Goal: Information Seeking & Learning: Learn about a topic

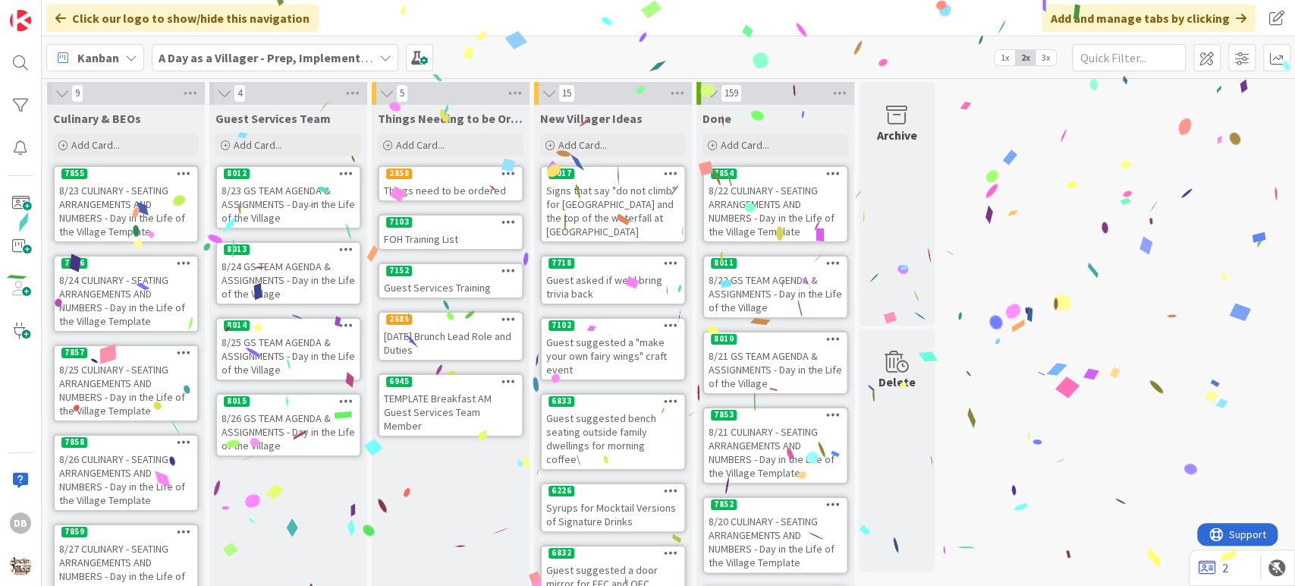
click at [299, 187] on div "8/23 GS TEAM AGENDA & ASSIGNMENTS - Day in the Life of the Village" at bounding box center [288, 204] width 143 height 47
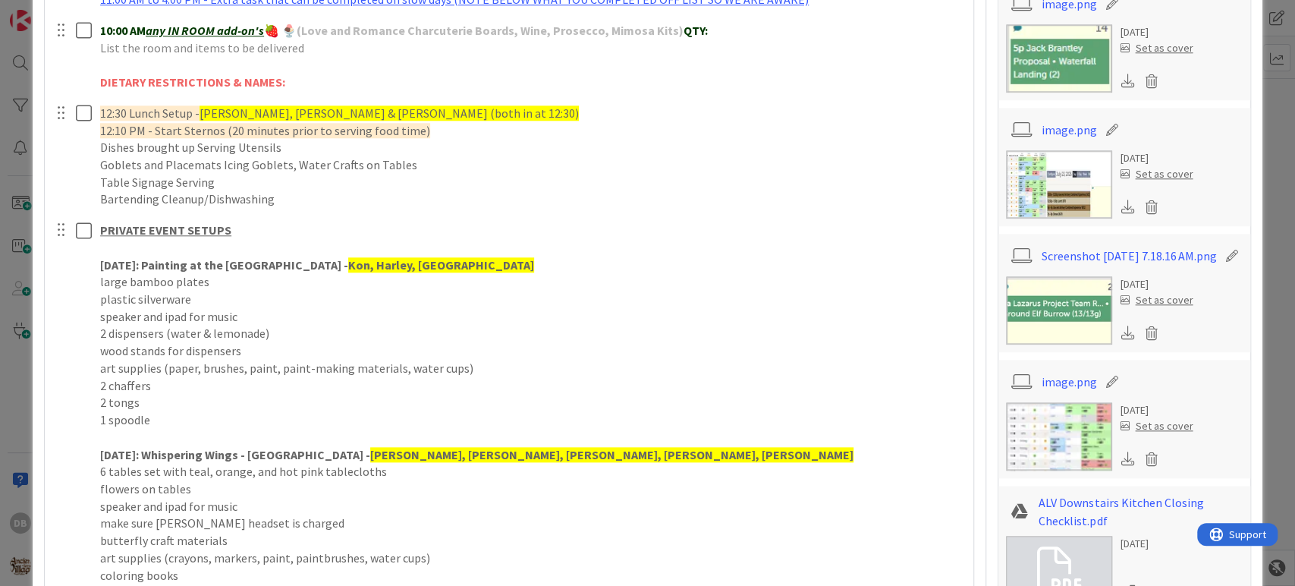
scroll to position [927, 0]
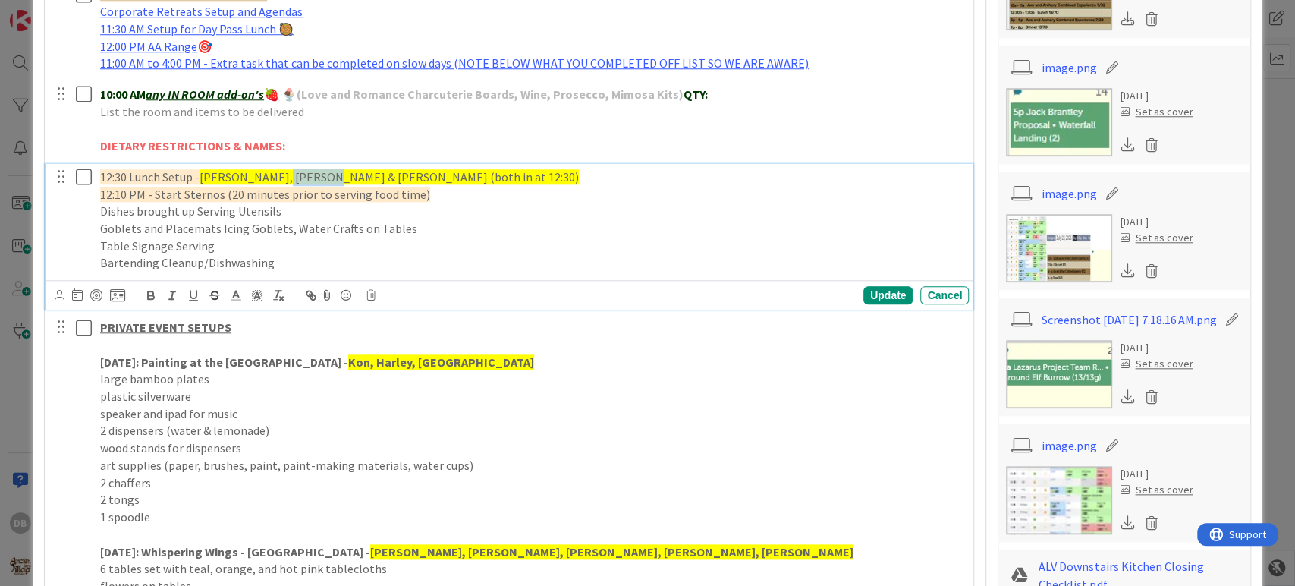
drag, startPoint x: 313, startPoint y: 175, endPoint x: 271, endPoint y: 176, distance: 41.8
click at [271, 176] on span "[PERSON_NAME], [PERSON_NAME] & [PERSON_NAME] (both in at 12:30)" at bounding box center [389, 176] width 379 height 15
drag, startPoint x: 388, startPoint y: 173, endPoint x: 322, endPoint y: 179, distance: 66.3
click at [322, 179] on span "[PERSON_NAME] (both in at 12:30)" at bounding box center [290, 176] width 181 height 15
click at [328, 175] on span "[PERSON_NAME] (both in at 12:30)" at bounding box center [290, 176] width 181 height 15
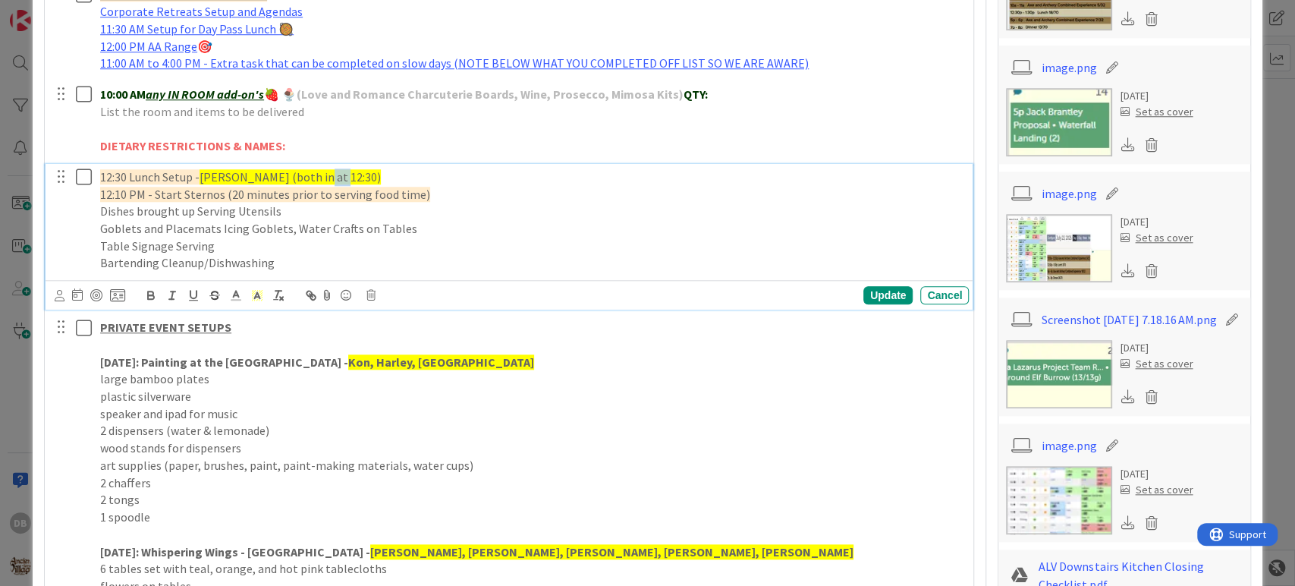
drag, startPoint x: 332, startPoint y: 175, endPoint x: 310, endPoint y: 179, distance: 23.2
click at [310, 179] on span "[PERSON_NAME] (both in at 12:30)" at bounding box center [290, 176] width 181 height 15
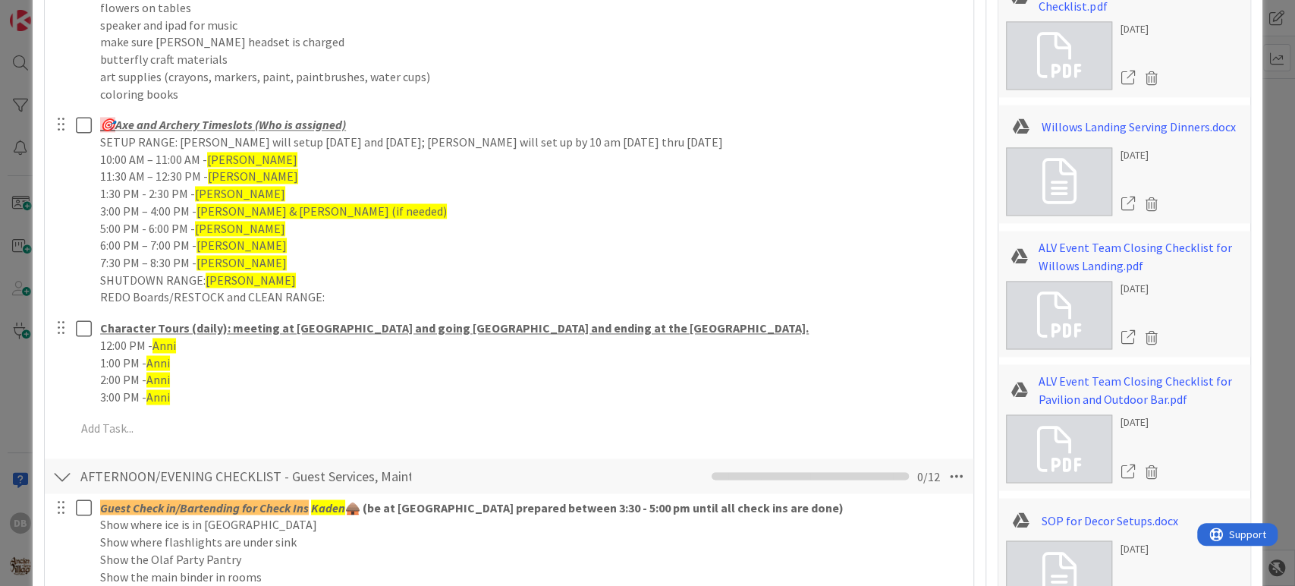
scroll to position [1518, 0]
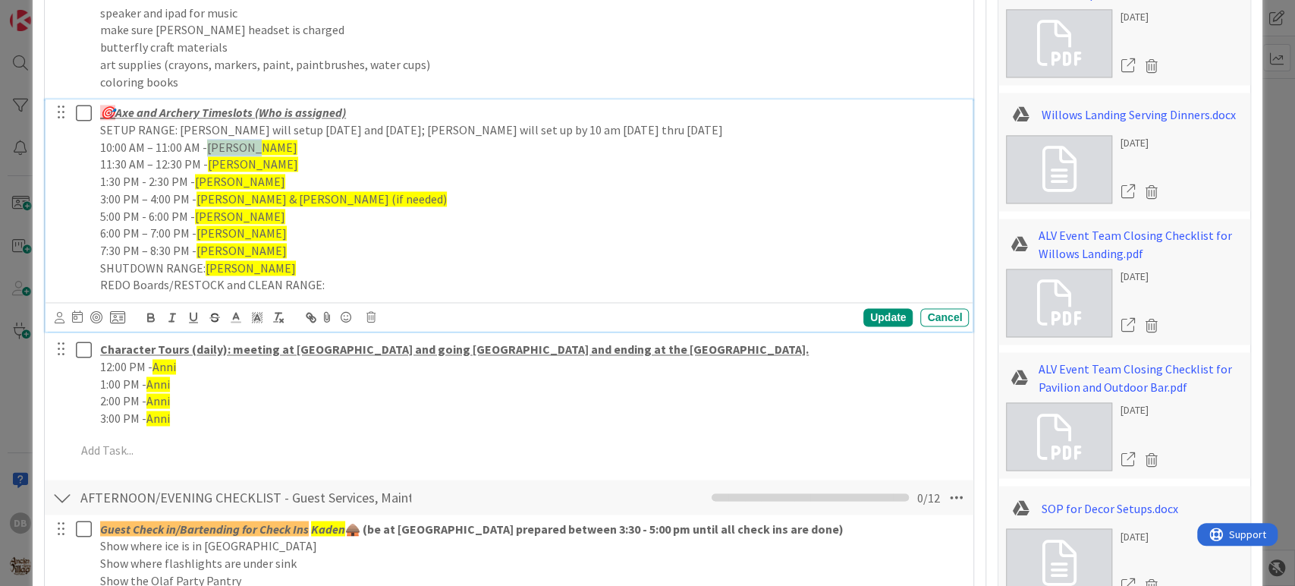
drag, startPoint x: 257, startPoint y: 144, endPoint x: 209, endPoint y: 146, distance: 47.9
click at [209, 146] on p "10:00 AM – 11:00 AM - [PERSON_NAME]" at bounding box center [531, 147] width 863 height 17
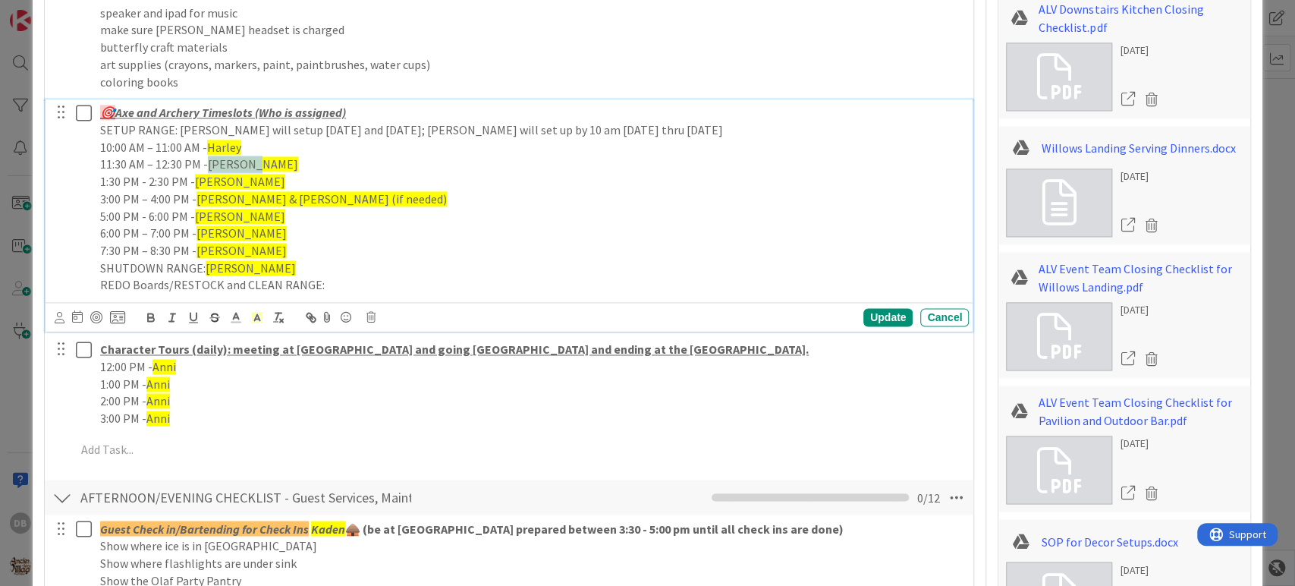
drag, startPoint x: 256, startPoint y: 162, endPoint x: 212, endPoint y: 163, distance: 44.8
click at [212, 163] on span "[PERSON_NAME]" at bounding box center [253, 163] width 90 height 15
drag, startPoint x: 244, startPoint y: 182, endPoint x: 196, endPoint y: 187, distance: 48.0
click at [196, 187] on span "[PERSON_NAME]" at bounding box center [240, 181] width 90 height 15
drag, startPoint x: 344, startPoint y: 196, endPoint x: 197, endPoint y: 205, distance: 147.5
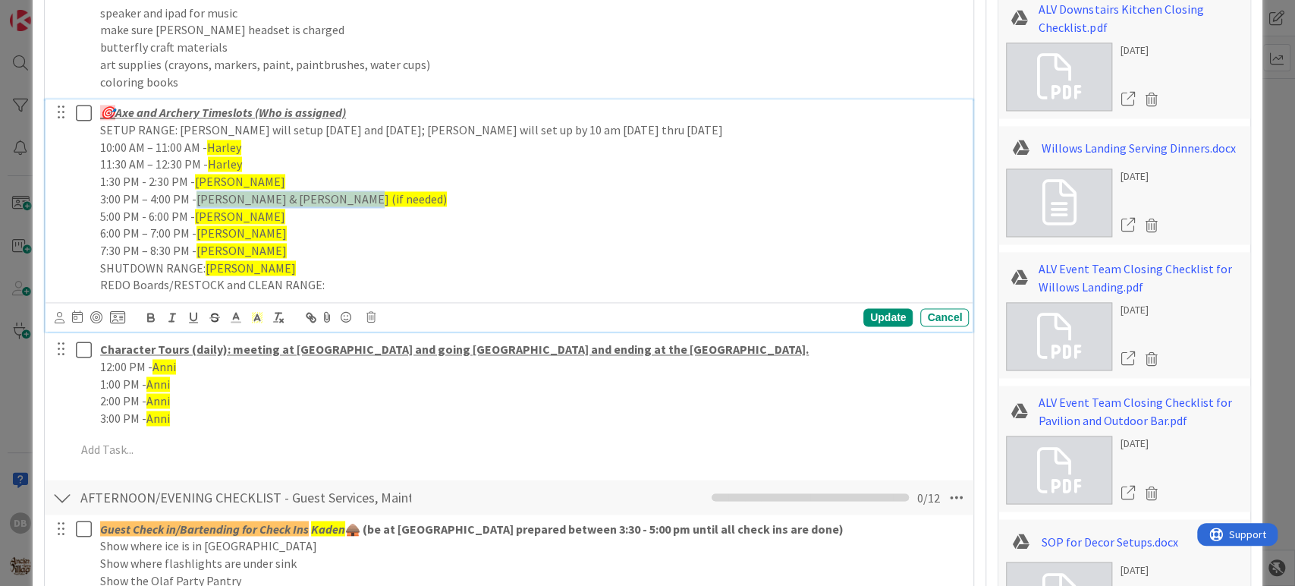
click at [197, 205] on p "3:00 PM – 4:00 PM - [PERSON_NAME] & [PERSON_NAME] (if needed)" at bounding box center [531, 198] width 863 height 17
drag, startPoint x: 223, startPoint y: 215, endPoint x: 195, endPoint y: 217, distance: 28.2
click at [195, 217] on span "[PERSON_NAME]" at bounding box center [240, 216] width 90 height 15
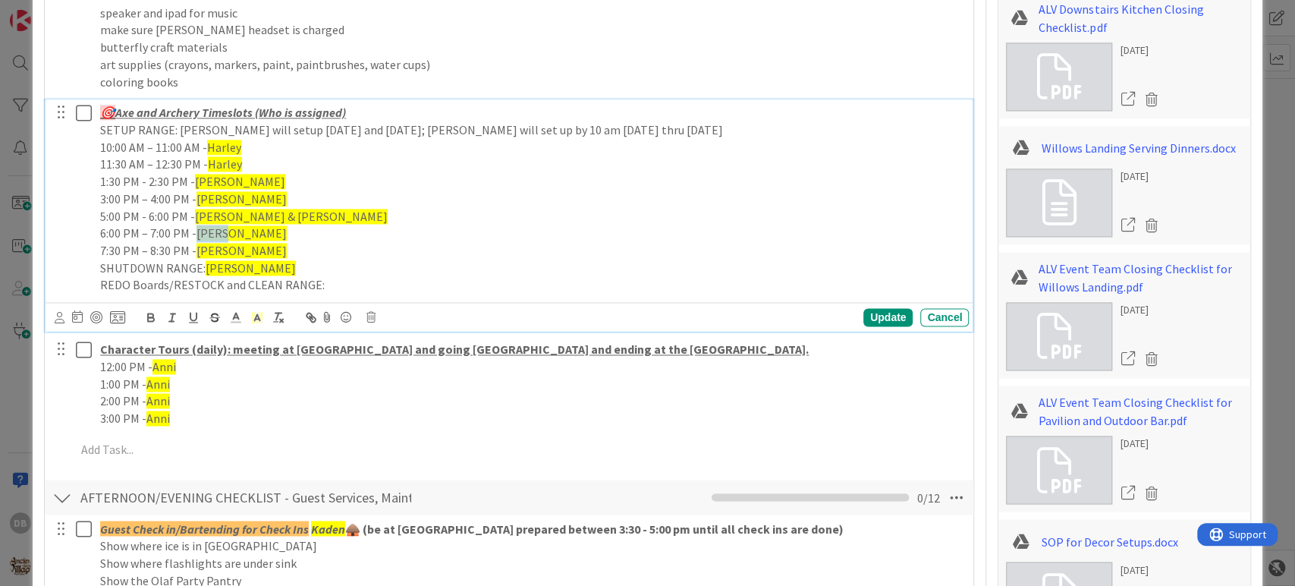
drag, startPoint x: 225, startPoint y: 232, endPoint x: 199, endPoint y: 231, distance: 26.6
click at [199, 231] on p "6:00 PM – 7:00 PM - [PERSON_NAME]" at bounding box center [531, 233] width 863 height 17
click at [866, 308] on div "Update Cancel" at bounding box center [800, 317] width 338 height 18
click at [871, 318] on div "Update" at bounding box center [888, 317] width 49 height 18
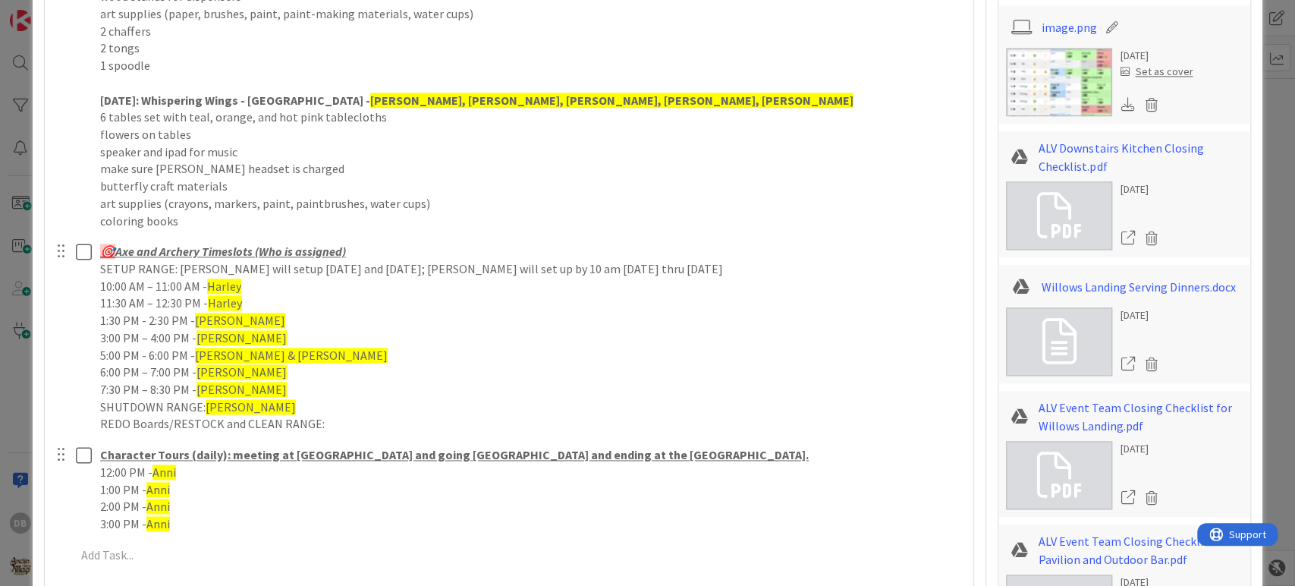
scroll to position [1232, 0]
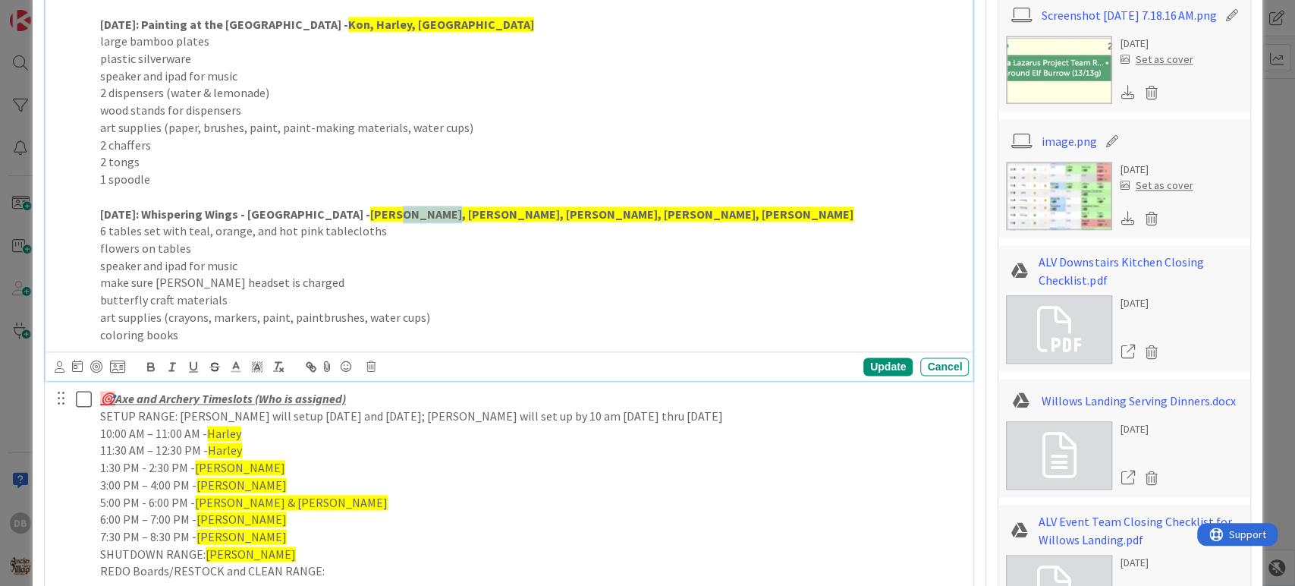
drag, startPoint x: 407, startPoint y: 211, endPoint x: 364, endPoint y: 217, distance: 42.9
click at [370, 217] on strong "[PERSON_NAME], [PERSON_NAME], [PERSON_NAME], [PERSON_NAME], [PERSON_NAME]" at bounding box center [611, 213] width 483 height 15
click at [501, 211] on p "[DATE]: Whispering Wings - Village Gardens - [GEOGRAPHIC_DATA], [GEOGRAPHIC_DAT…" at bounding box center [531, 214] width 863 height 17
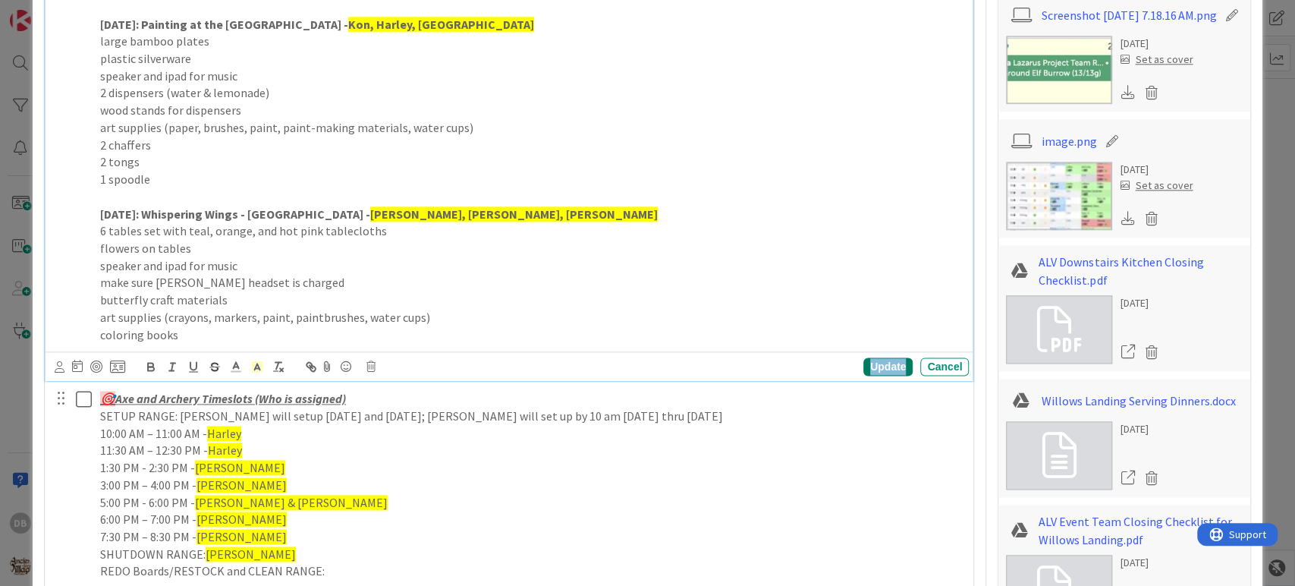
click at [878, 366] on div "Update" at bounding box center [888, 366] width 49 height 18
